Goal: Information Seeking & Learning: Learn about a topic

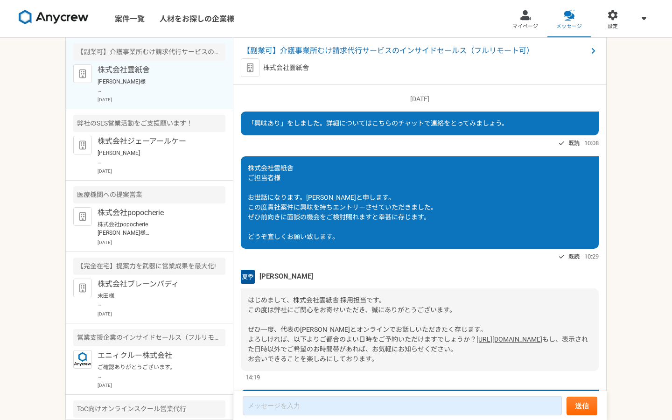
scroll to position [875, 0]
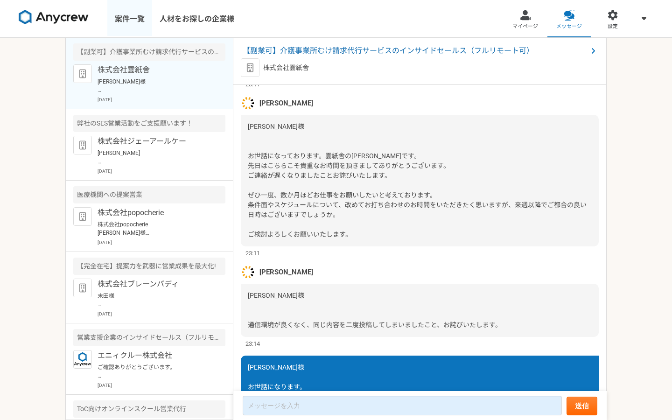
click at [143, 14] on link "案件一覧" at bounding box center [129, 18] width 45 height 37
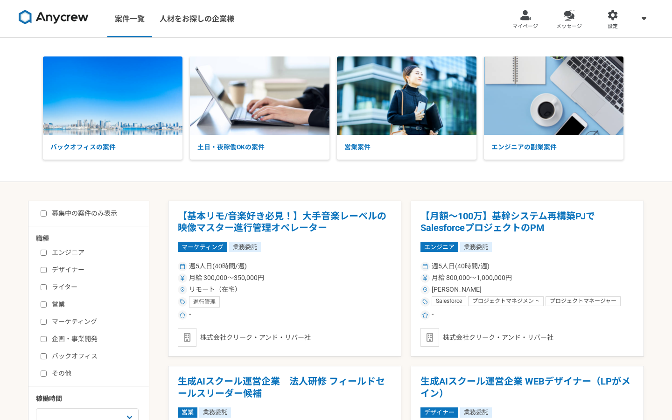
click at [60, 307] on label "営業" at bounding box center [94, 305] width 107 height 10
click at [47, 307] on input "営業" at bounding box center [44, 305] width 6 height 6
checkbox input "true"
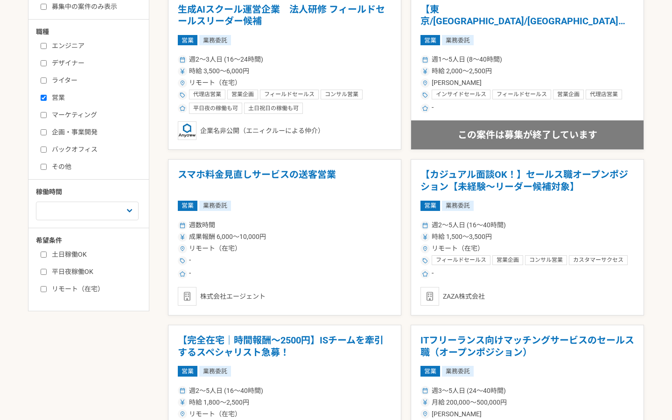
scroll to position [208, 0]
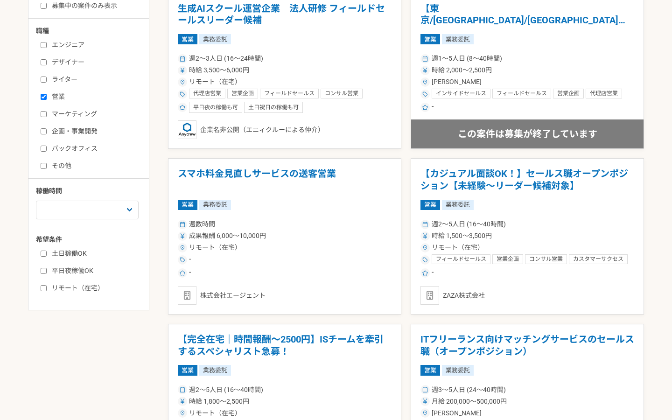
click at [75, 287] on label "リモート（在宅）" at bounding box center [94, 288] width 107 height 10
click at [47, 287] on input "リモート（在宅）" at bounding box center [44, 288] width 6 height 6
checkbox input "true"
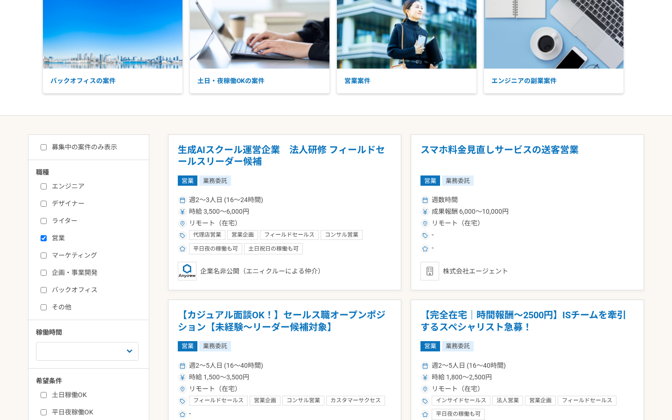
scroll to position [68, 0]
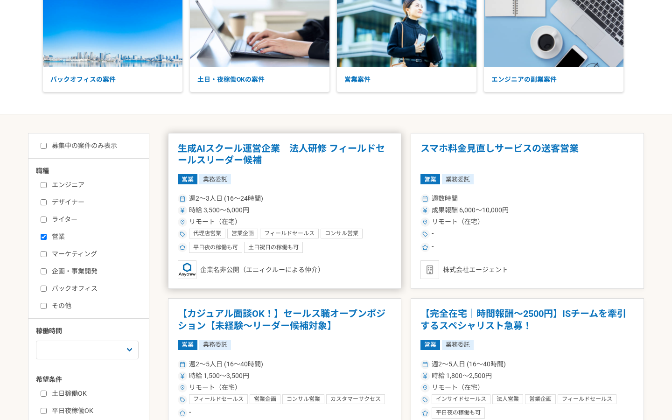
click at [307, 149] on h1 "生成AIスクール運営企業　法人研修 フィールドセールスリーダー候補" at bounding box center [285, 155] width 214 height 24
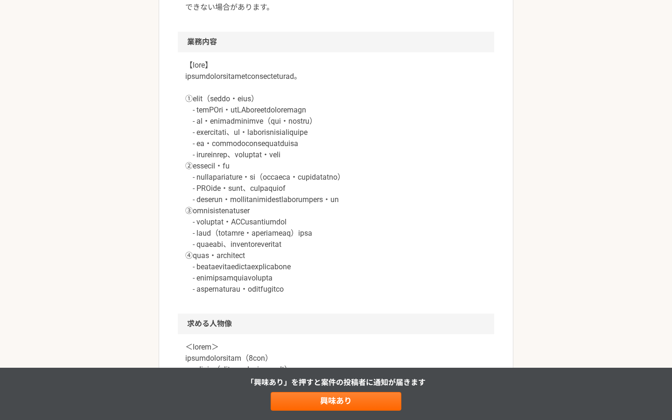
scroll to position [491, 0]
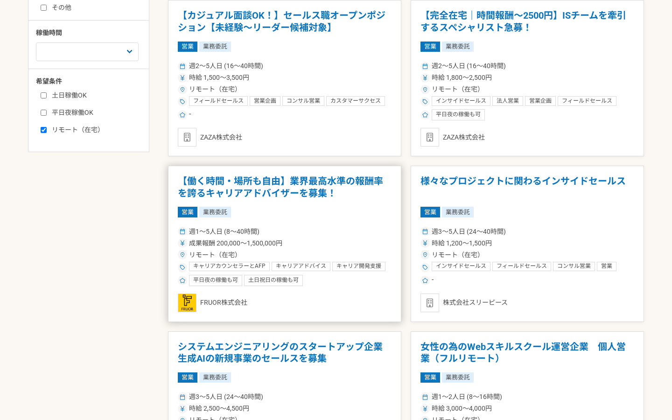
scroll to position [372, 0]
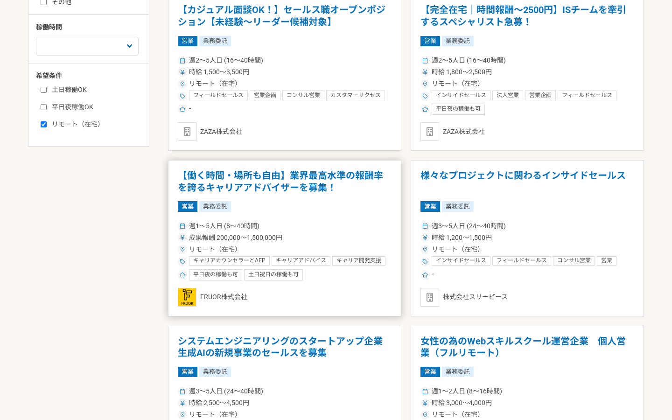
click at [297, 185] on h1 "【働く時間・場所も自由】業界最高水準の報酬率を誇るキャリアアドバイザーを募集！" at bounding box center [285, 182] width 214 height 24
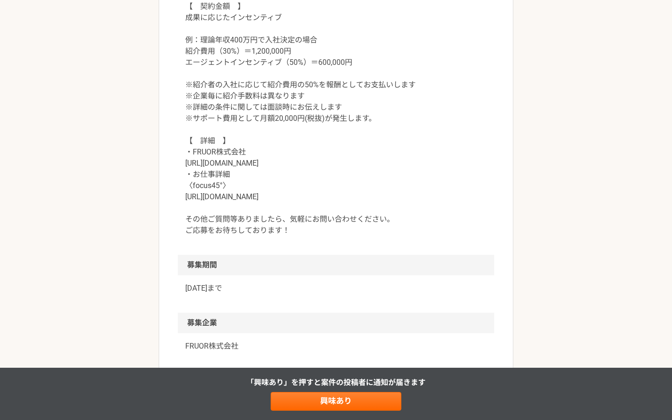
scroll to position [943, 0]
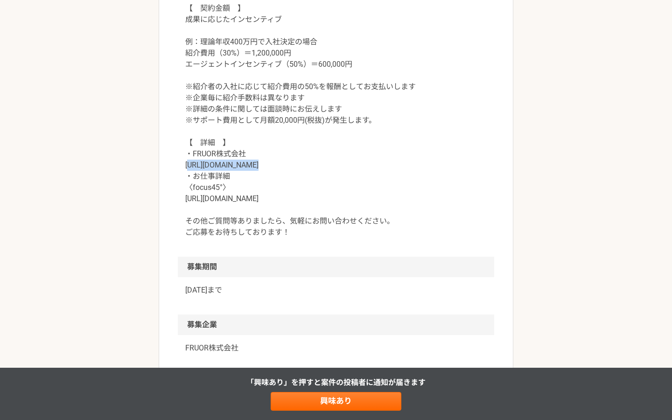
drag, startPoint x: 247, startPoint y: 165, endPoint x: 195, endPoint y: 168, distance: 51.9
click at [190, 166] on p "【　契約金額　】 成果に応じたインセンティブ 例：理論年収400万円で入社決定の場合 紹介費用（30%）＝1,200,000円 エージェントインセンティブ（5…" at bounding box center [336, 120] width 302 height 235
click at [250, 196] on p "【　契約金額　】 成果に応じたインセンティブ 例：理論年収400万円で入社決定の場合 紹介費用（30%）＝1,200,000円 エージェントインセンティブ（5…" at bounding box center [336, 120] width 302 height 235
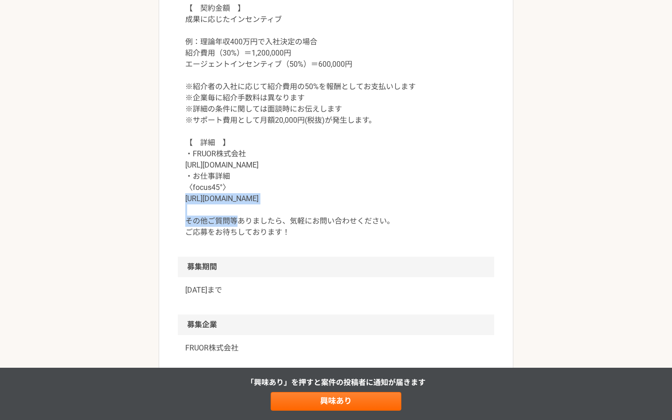
drag, startPoint x: 281, startPoint y: 195, endPoint x: 187, endPoint y: 194, distance: 93.8
click at [187, 194] on p "【　契約金額　】 成果に応じたインセンティブ 例：理論年収400万円で入社決定の場合 紹介費用（30%）＝1,200,000円 エージェントインセンティブ（5…" at bounding box center [336, 120] width 302 height 235
copy p "[URL][DOMAIN_NAME]"
click at [301, 120] on p "【　契約金額　】 成果に応じたインセンティブ 例：理論年収400万円で入社決定の場合 紹介費用（30%）＝1,200,000円 エージェントインセンティブ（5…" at bounding box center [336, 120] width 302 height 235
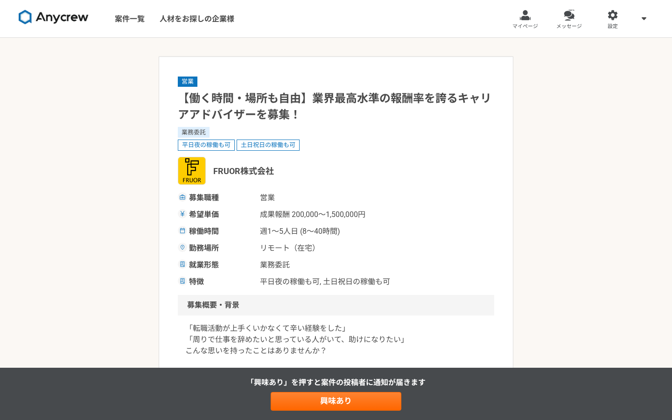
scroll to position [0, 0]
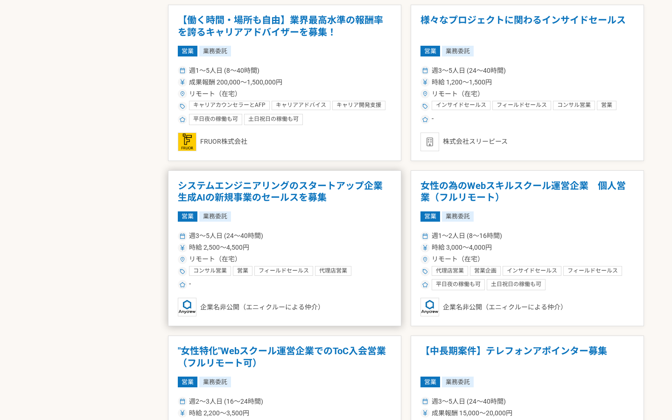
scroll to position [528, 0]
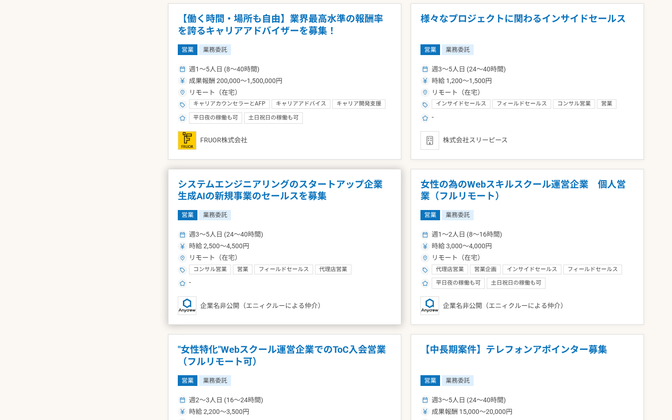
click at [317, 200] on article "システムエンジニアリングのスタートアップ企業 生成AIの新規事業のセールスを募集 営業 業務委託 週3〜5人日 (24〜40時間) 時給 2,500〜4,50…" at bounding box center [284, 247] width 233 height 156
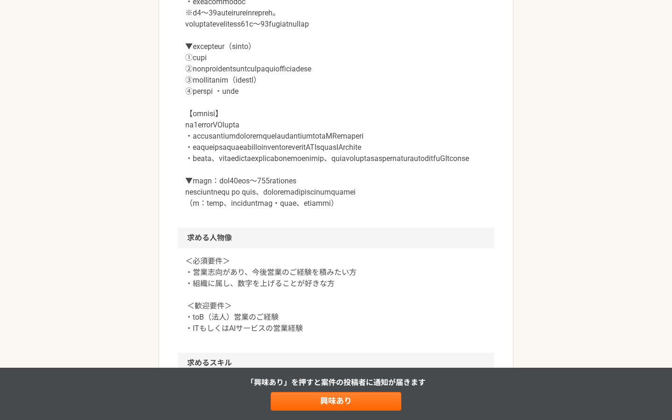
scroll to position [519, 0]
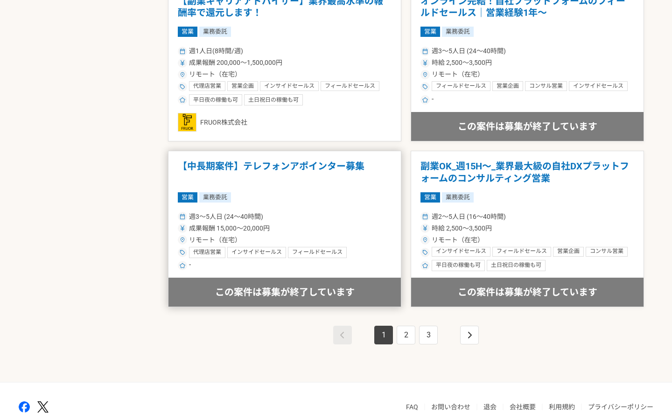
scroll to position [1543, 0]
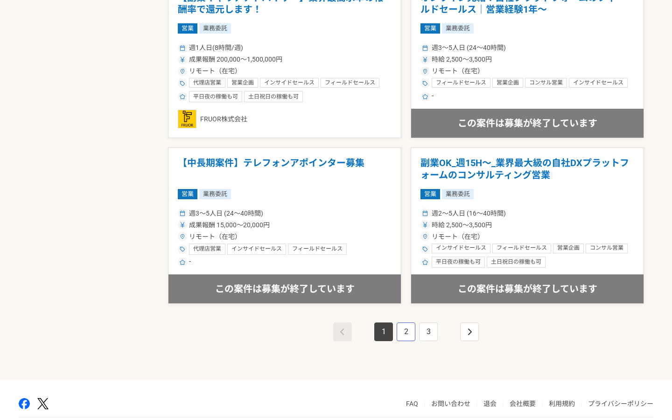
click at [404, 323] on link "2" at bounding box center [406, 332] width 19 height 19
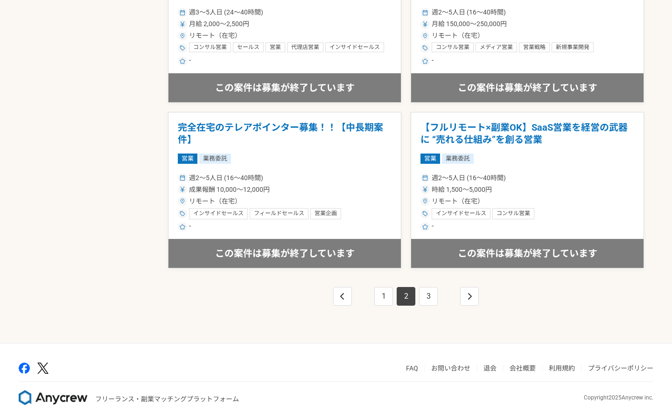
scroll to position [1578, 0]
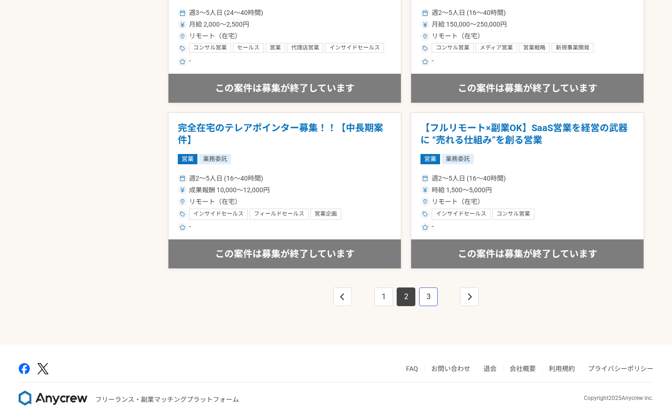
click at [428, 296] on link "3" at bounding box center [428, 297] width 19 height 19
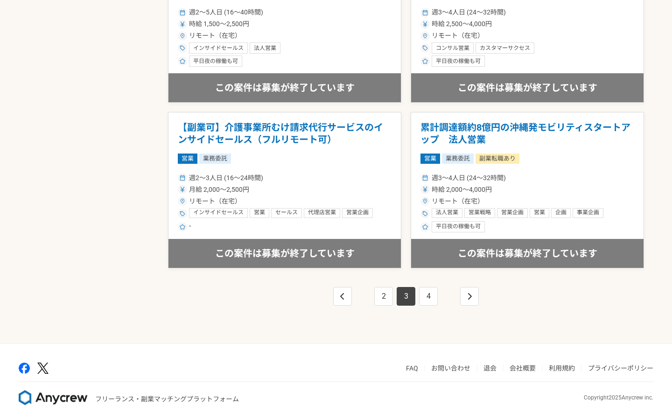
scroll to position [1578, 0]
